Goal: Contribute content: Contribute content

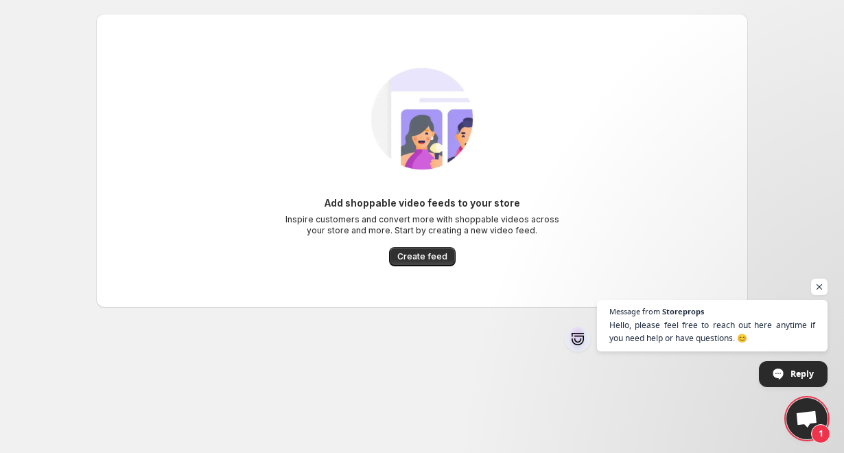
click at [523, 128] on div "Add shoppable video feeds to your store Inspire customers and convert more with…" at bounding box center [422, 160] width 630 height 239
click at [434, 254] on span "Create feed" at bounding box center [422, 256] width 50 height 11
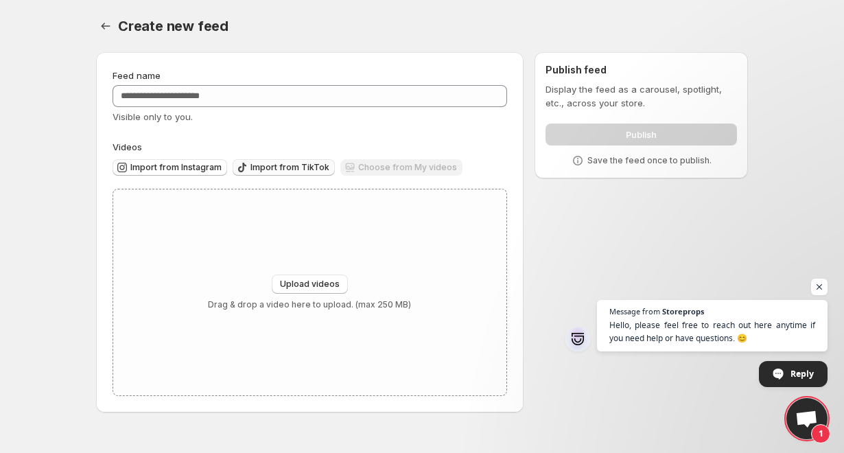
click at [268, 169] on span "Import from TikTok" at bounding box center [289, 167] width 79 height 11
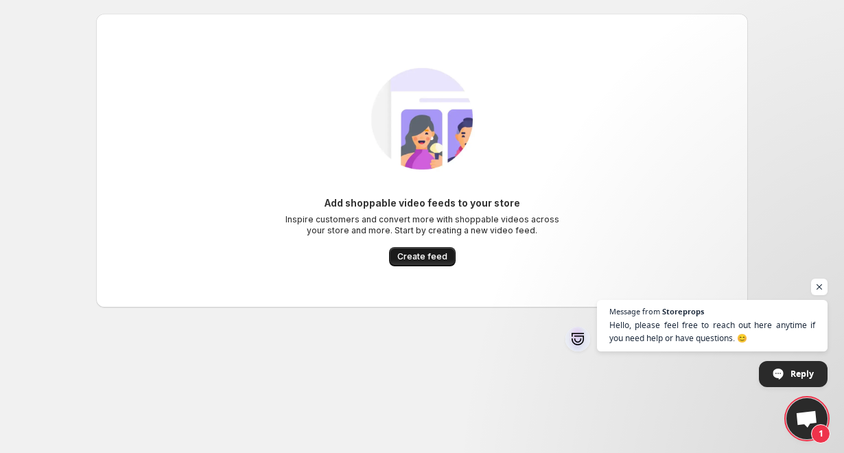
click at [422, 261] on span "Create feed" at bounding box center [422, 256] width 50 height 11
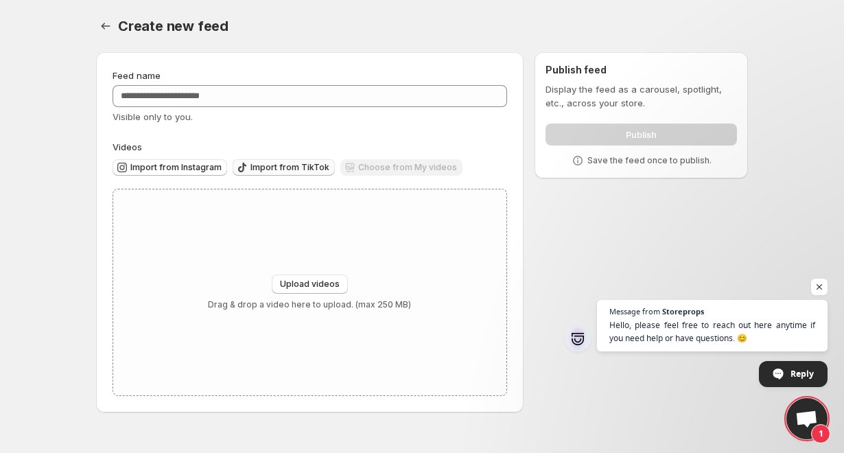
click at [283, 168] on span "Import from TikTok" at bounding box center [289, 167] width 79 height 11
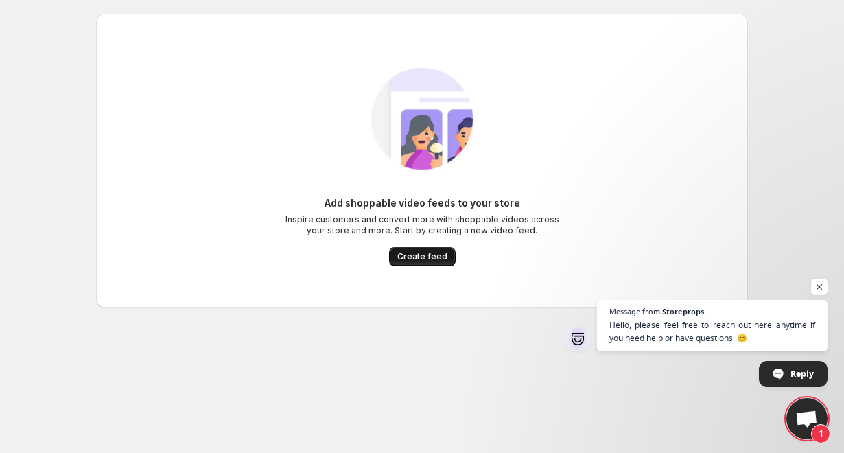
click at [395, 247] on button "Create feed" at bounding box center [422, 256] width 67 height 19
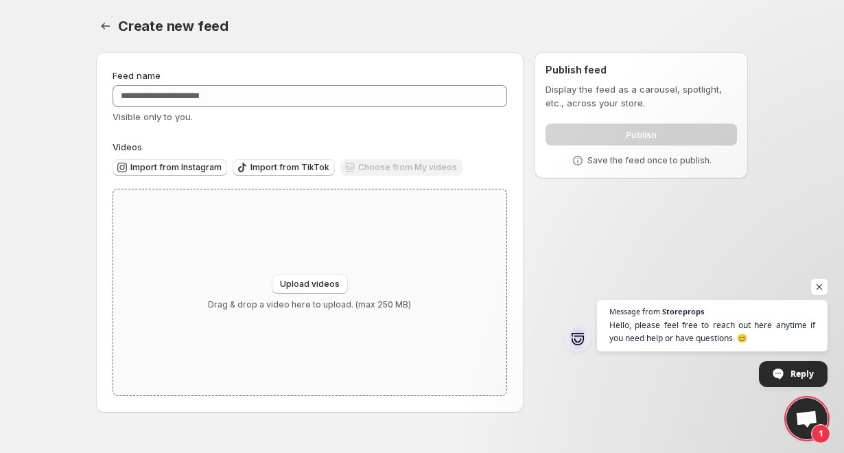
click at [399, 265] on div "Upload videos Drag & drop a video here to upload. (max 250 MB)" at bounding box center [309, 292] width 393 height 206
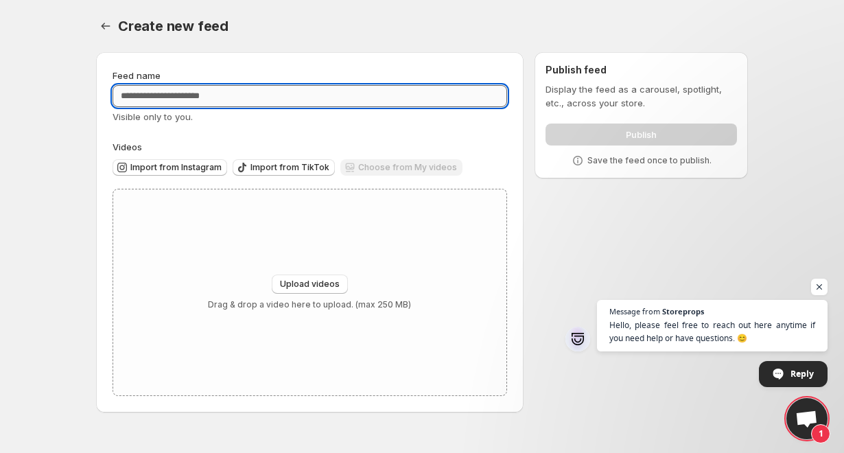
click at [216, 93] on input "Feed name" at bounding box center [309, 96] width 394 height 22
type input "******"
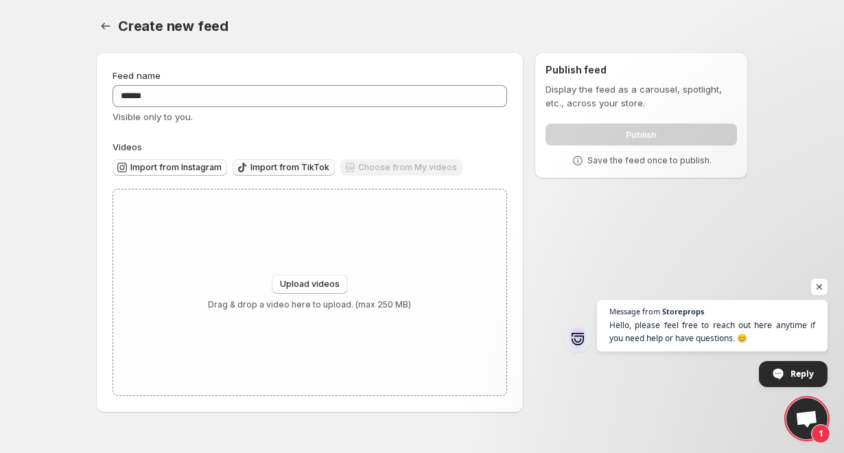
click at [283, 161] on button "Import from TikTok" at bounding box center [284, 167] width 102 height 16
click at [293, 272] on div "Upload videos Drag & drop a video here to upload. (max 250 MB)" at bounding box center [309, 292] width 393 height 206
click at [314, 286] on span "Upload videos" at bounding box center [310, 283] width 60 height 11
click at [292, 168] on span "Import from TikTok" at bounding box center [289, 167] width 79 height 11
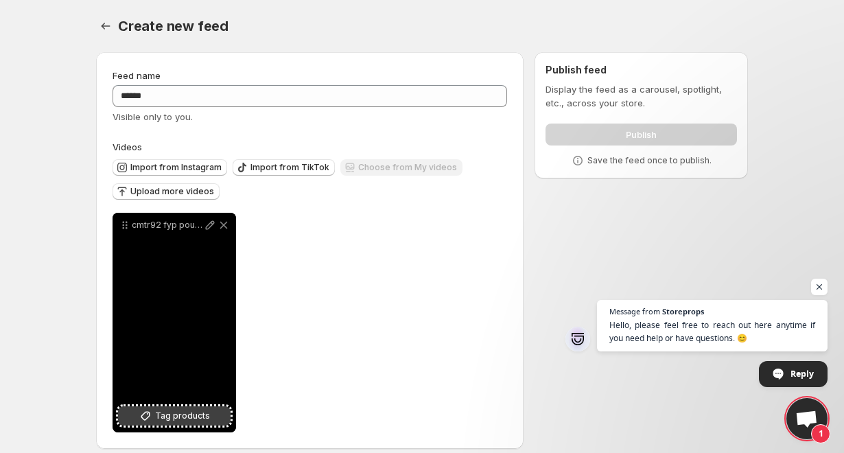
click at [189, 420] on span "Tag products" at bounding box center [182, 416] width 55 height 14
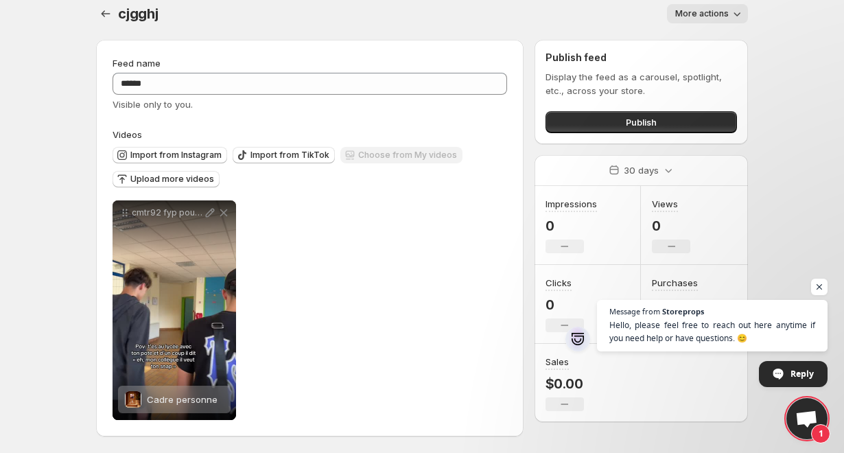
scroll to position [12, 0]
click at [699, 18] on span "More actions" at bounding box center [701, 13] width 53 height 11
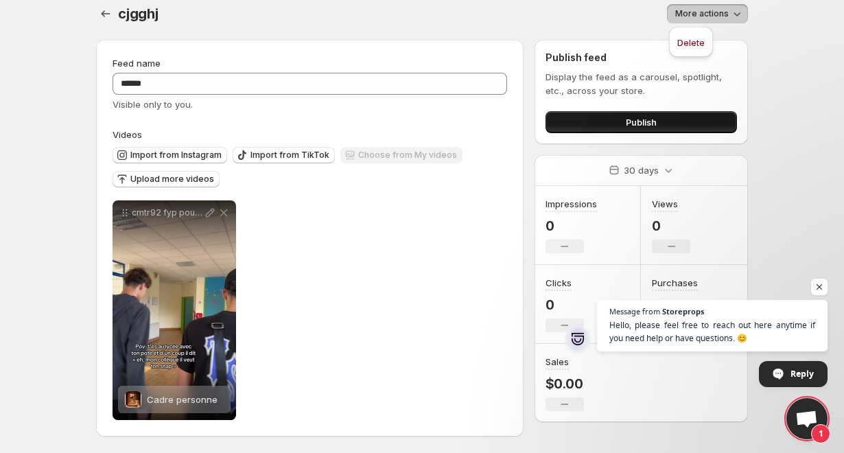
click at [608, 121] on button "Publish" at bounding box center [640, 122] width 191 height 22
click at [612, 128] on button "Publish" at bounding box center [640, 122] width 191 height 22
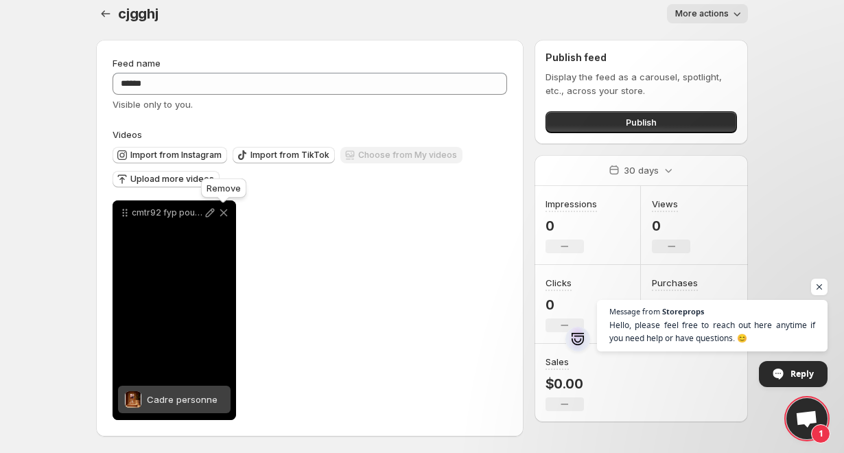
click at [225, 214] on icon at bounding box center [224, 213] width 8 height 8
